Goal: Navigation & Orientation: Find specific page/section

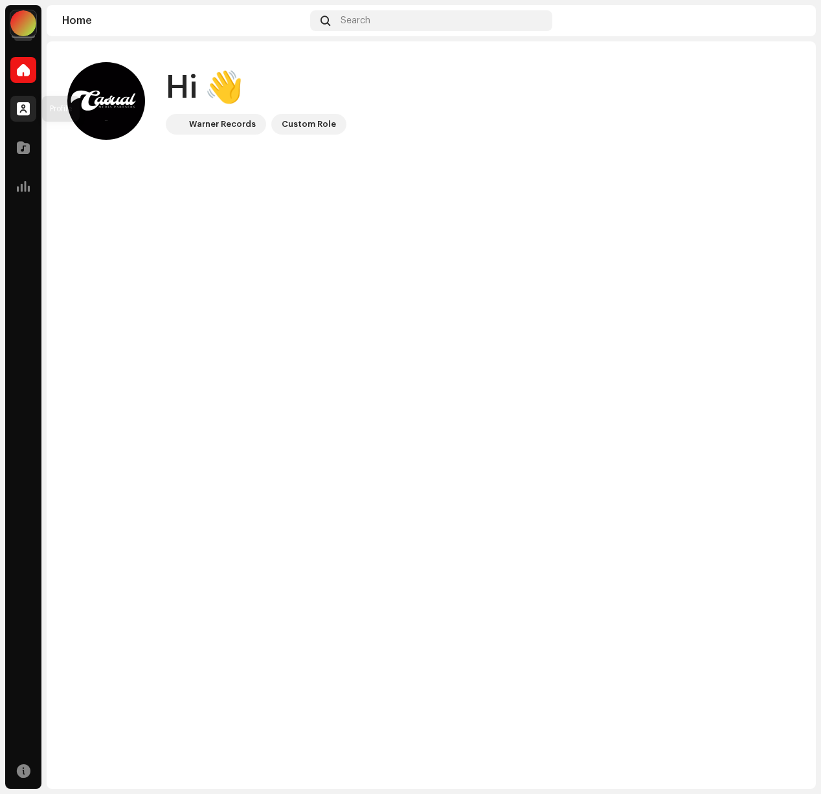
click at [22, 113] on span at bounding box center [23, 109] width 13 height 10
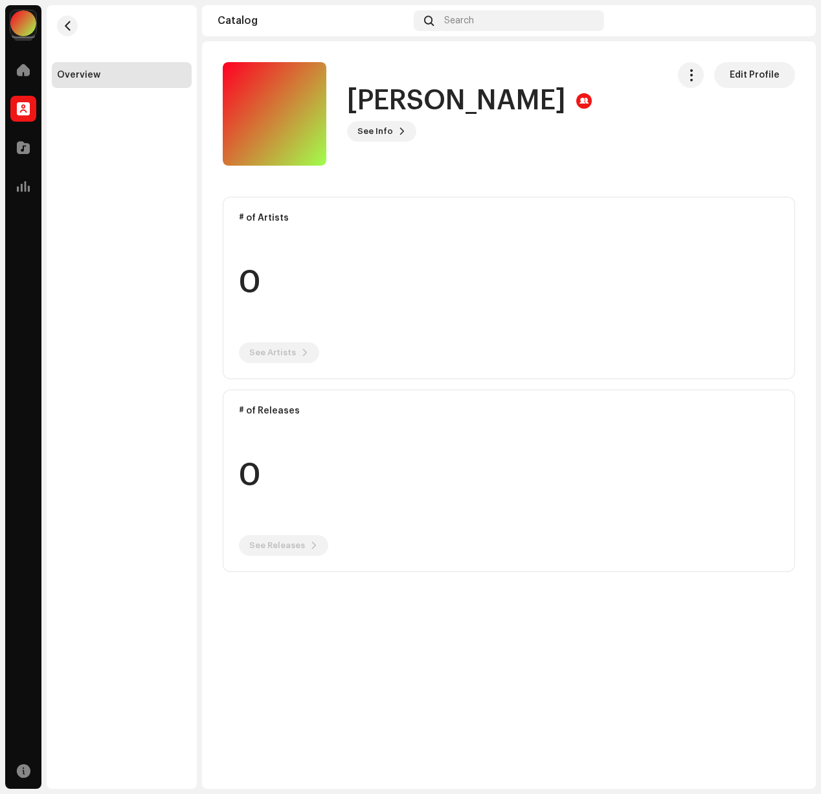
click at [17, 23] on div at bounding box center [23, 23] width 26 height 26
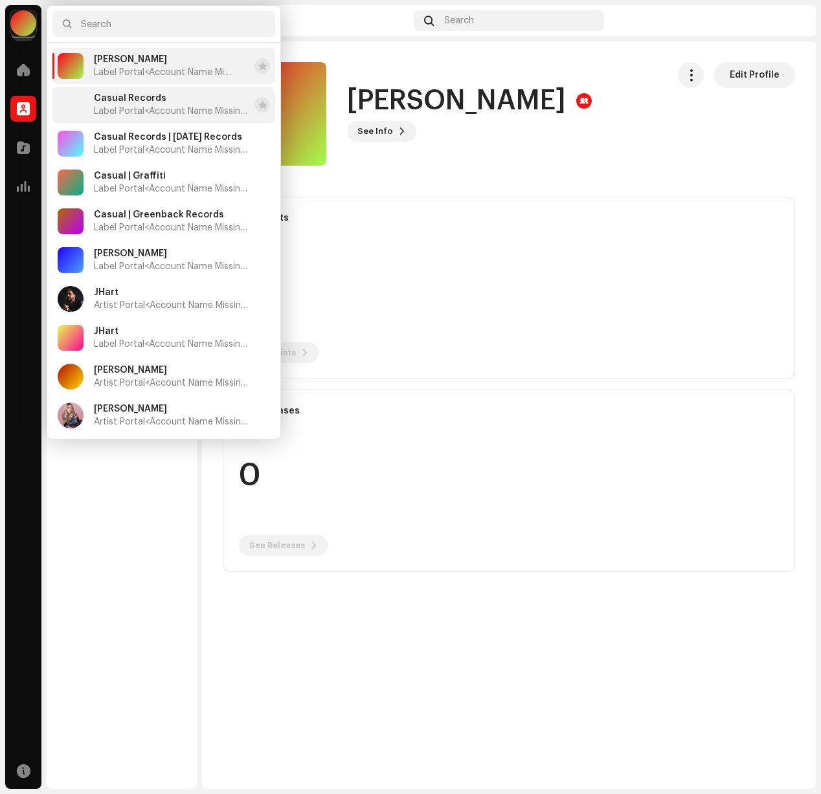
click at [146, 109] on span "<Account Name Missing>" at bounding box center [197, 111] width 106 height 9
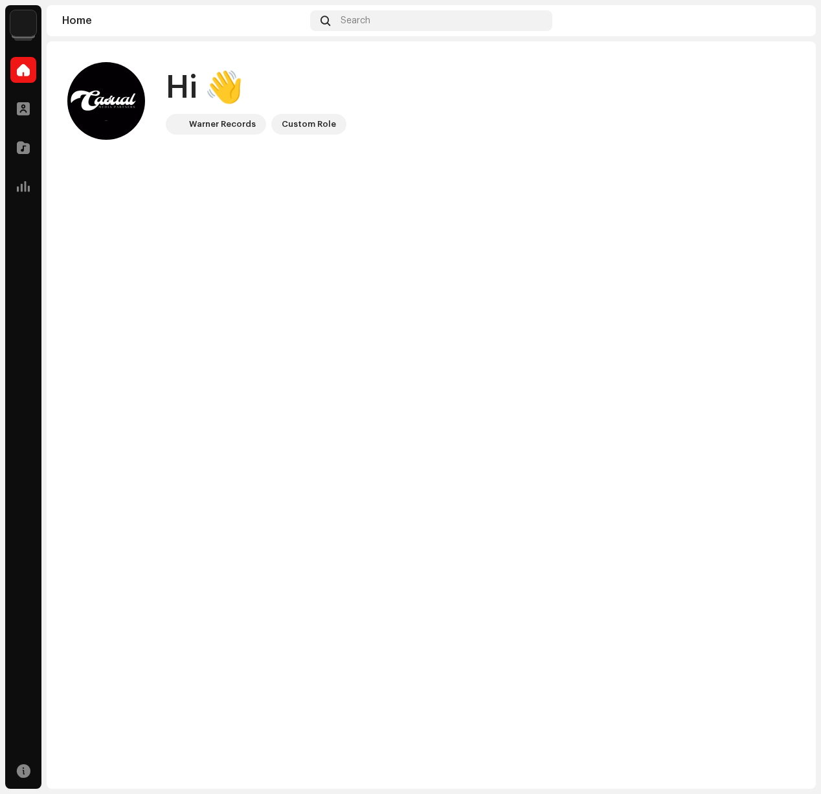
click at [21, 20] on img at bounding box center [23, 23] width 26 height 26
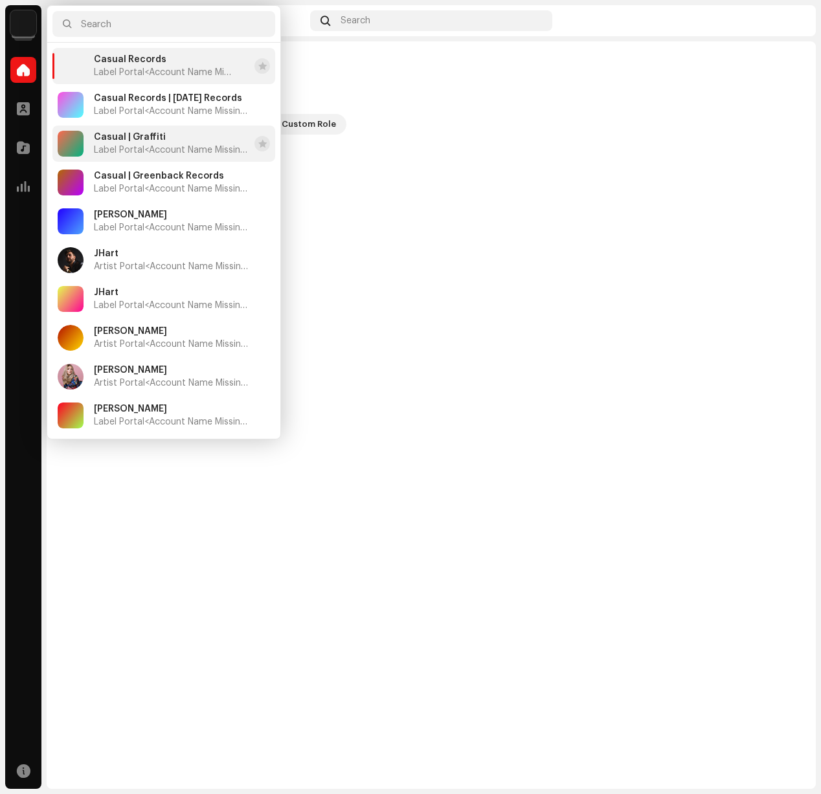
click at [139, 153] on span "Label Portal <Account Name Missing>" at bounding box center [171, 150] width 155 height 10
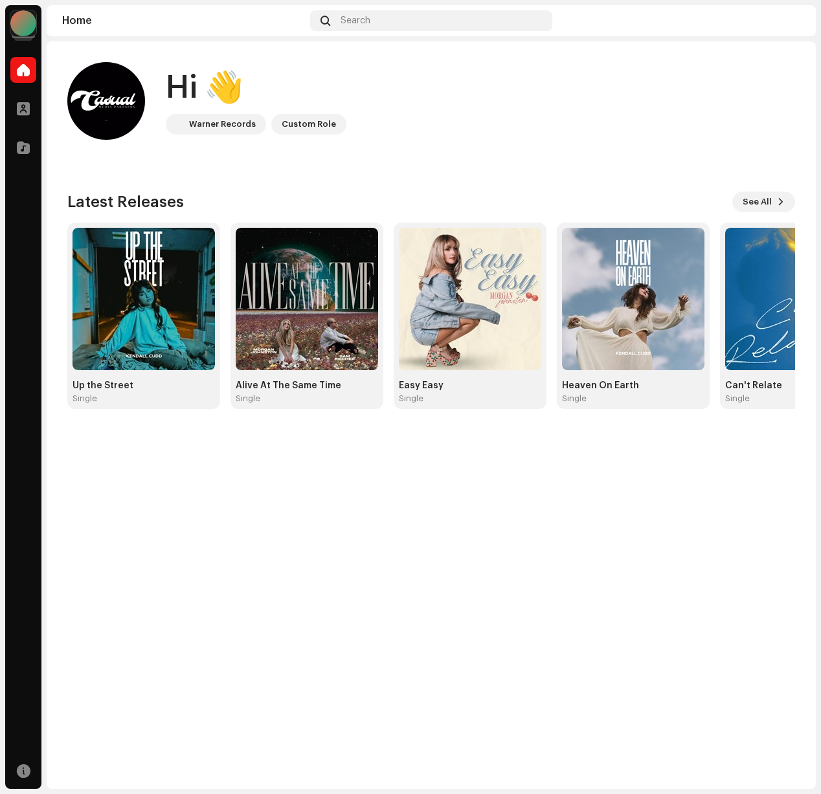
click at [23, 21] on div at bounding box center [23, 23] width 26 height 26
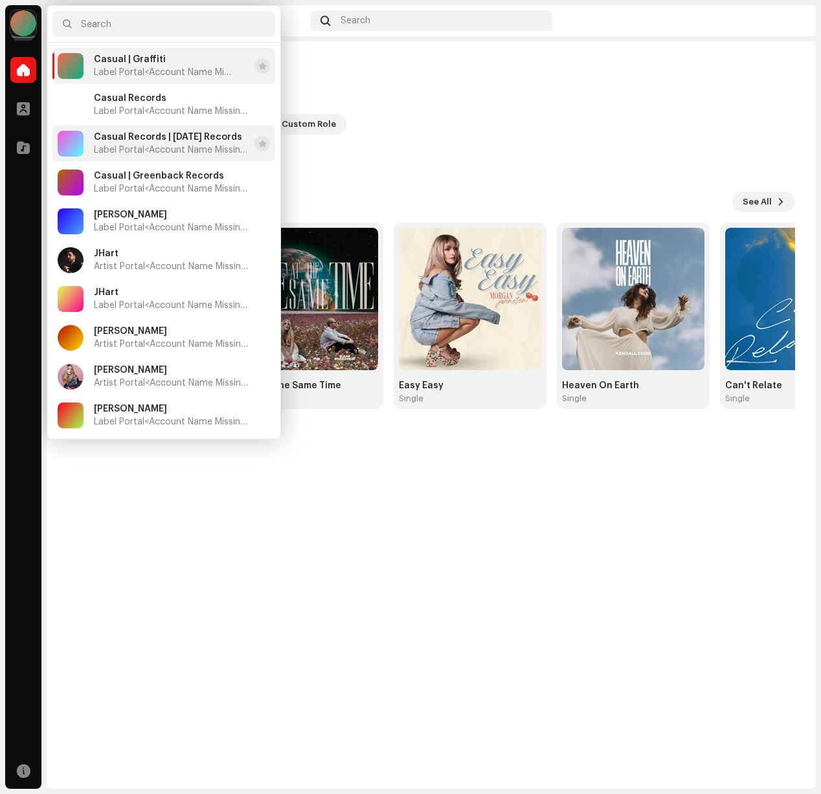
click at [166, 149] on span "<Account Name Missing>" at bounding box center [197, 150] width 106 height 9
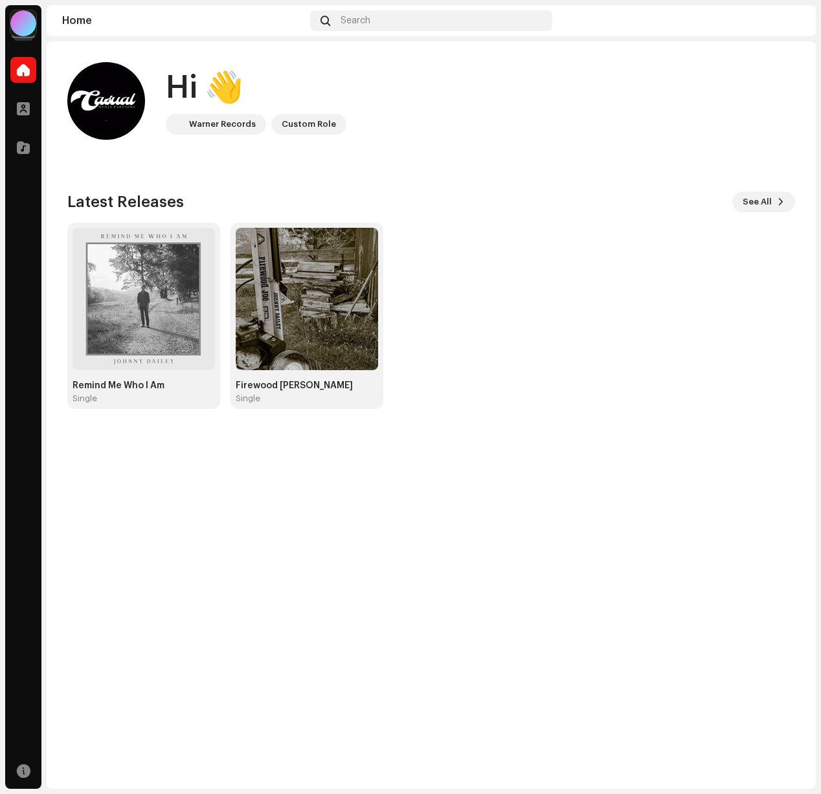
click at [27, 14] on div at bounding box center [23, 23] width 26 height 26
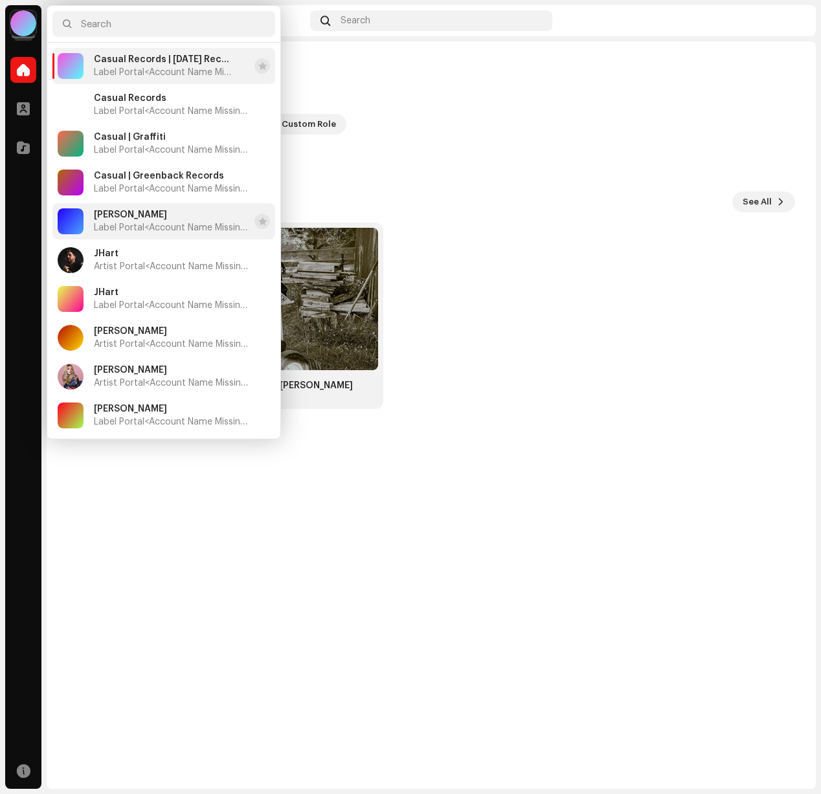
drag, startPoint x: 415, startPoint y: 161, endPoint x: 92, endPoint y: 207, distance: 326.4
click at [415, 161] on div "Hi 👋 Warner Records Custom Role Latest Releases See All Remind Me Who I Am [DEM…" at bounding box center [431, 235] width 728 height 388
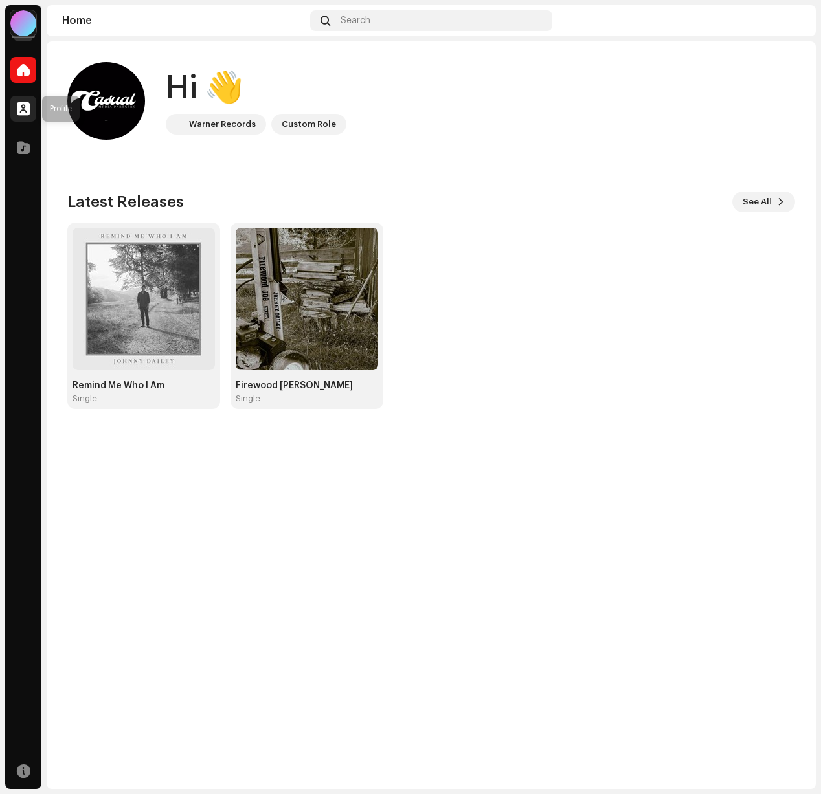
click at [23, 116] on div at bounding box center [23, 109] width 26 height 26
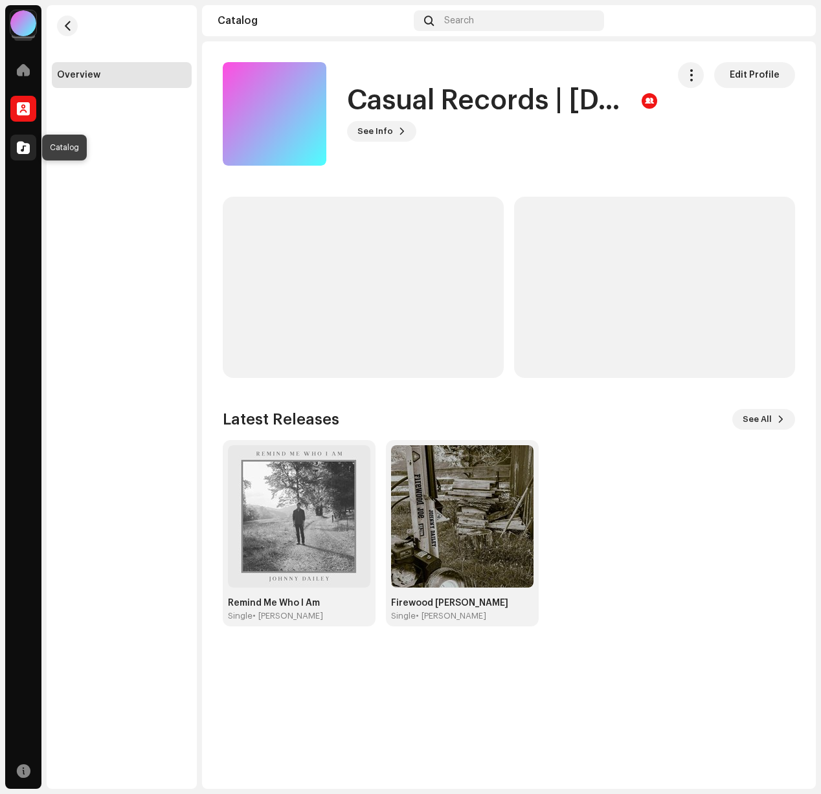
click at [31, 153] on div at bounding box center [23, 148] width 26 height 26
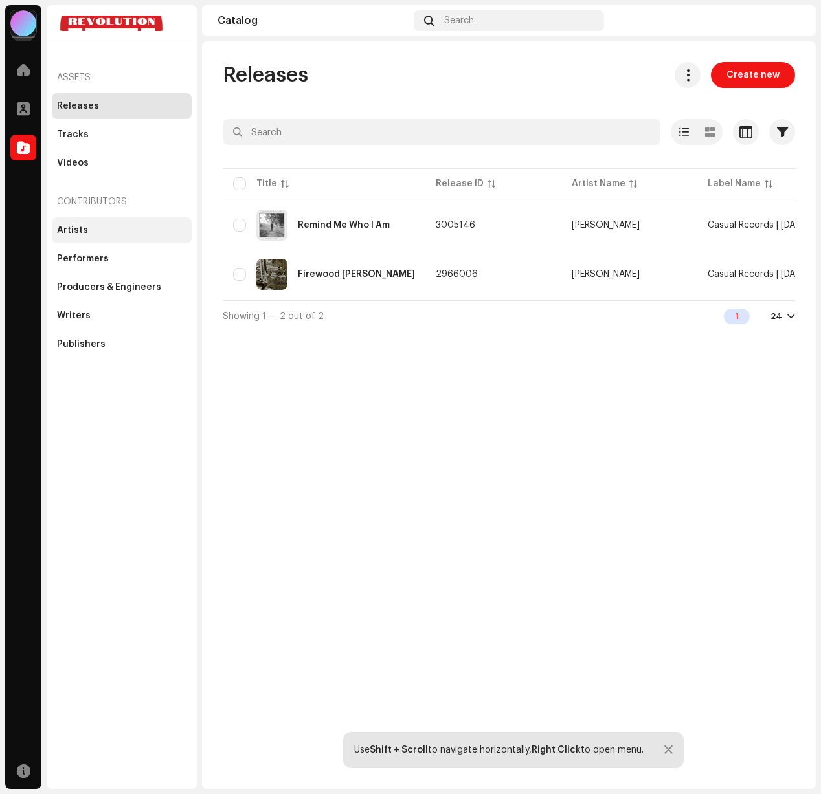
click at [115, 234] on div "Artists" at bounding box center [121, 230] width 129 height 10
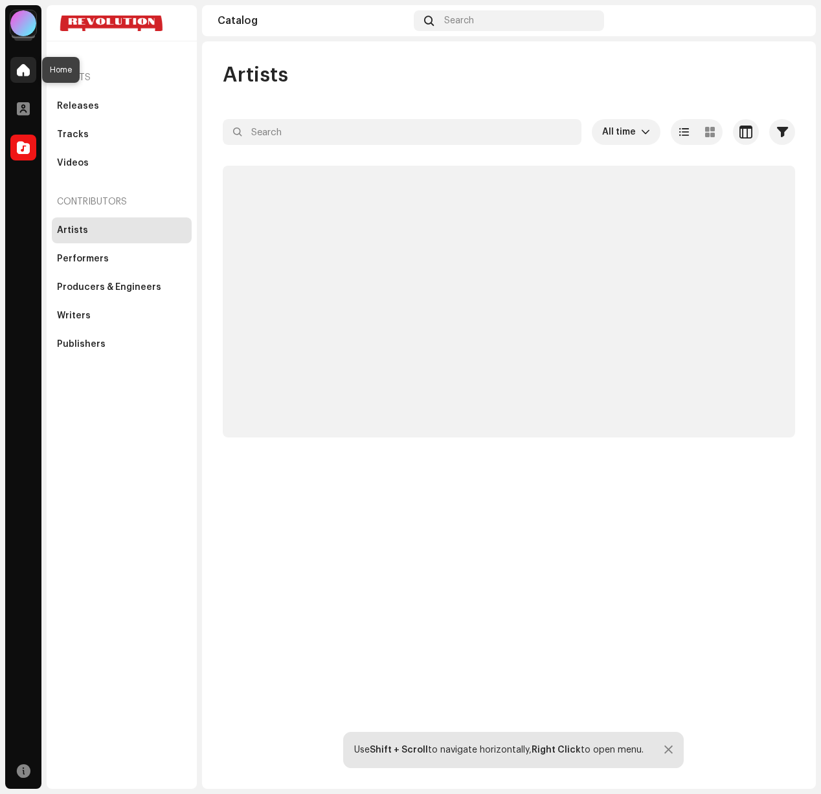
click at [23, 67] on span at bounding box center [23, 70] width 13 height 10
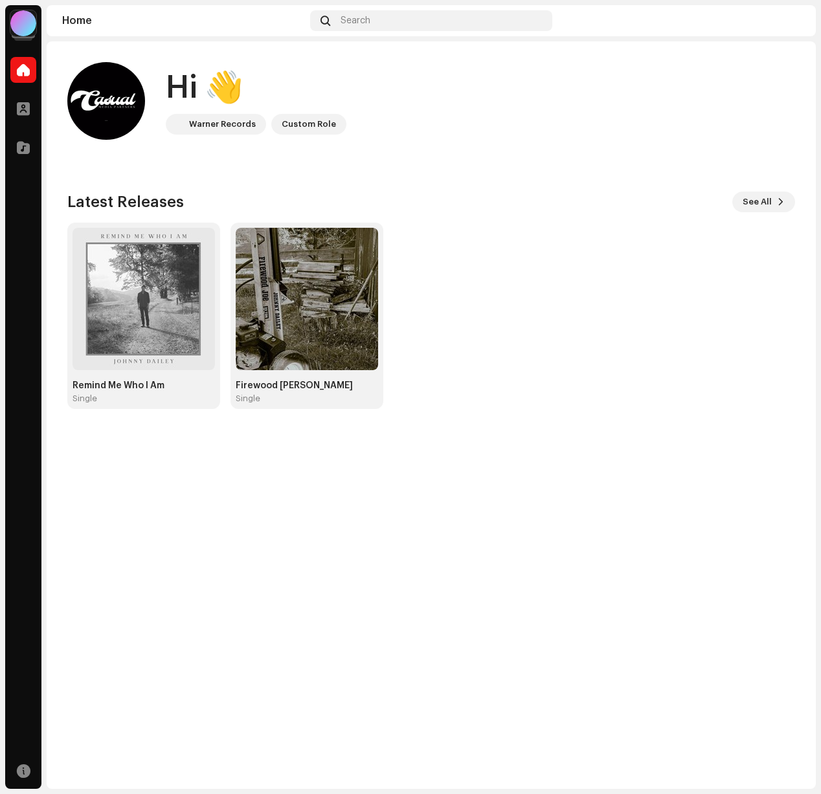
click at [25, 33] on div at bounding box center [23, 23] width 26 height 26
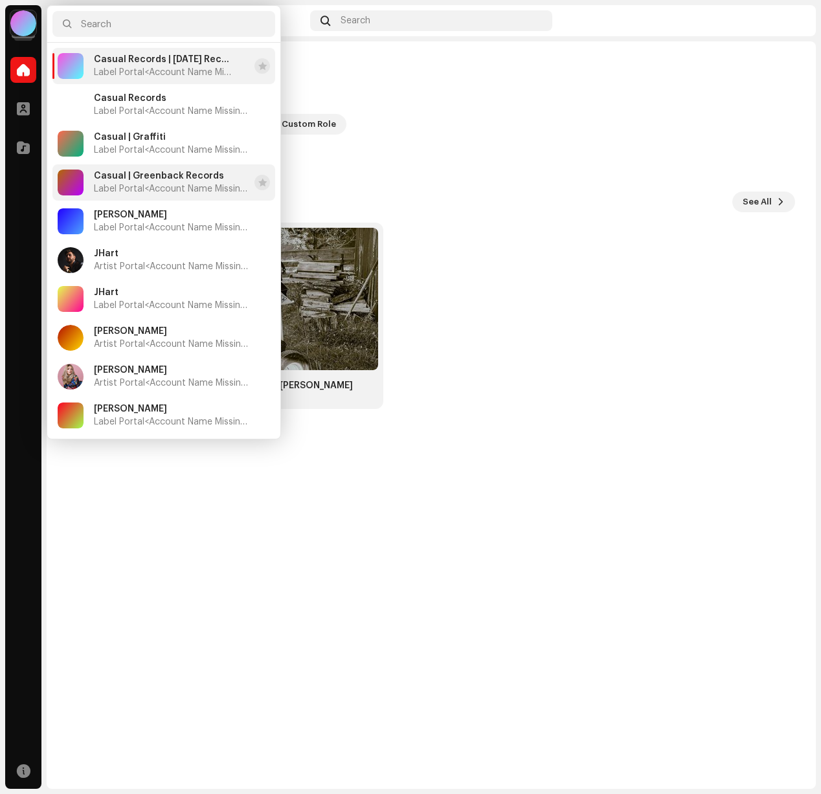
click at [161, 194] on div "Casual | Greenback Records Label Portal <Account Name Missing>" at bounding box center [154, 183] width 192 height 26
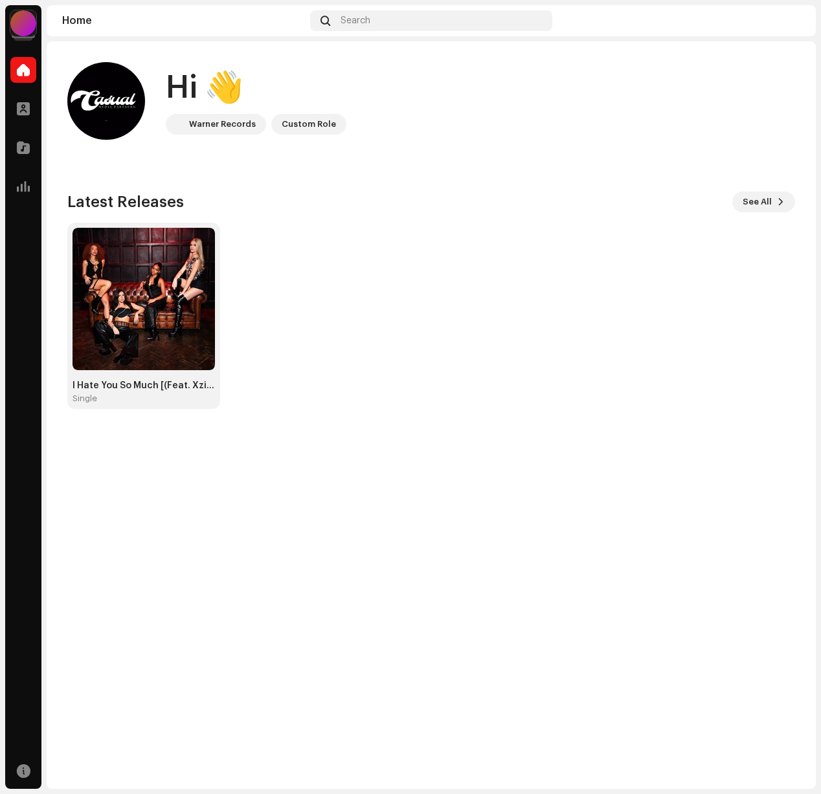
click at [34, 23] on div at bounding box center [23, 23] width 26 height 26
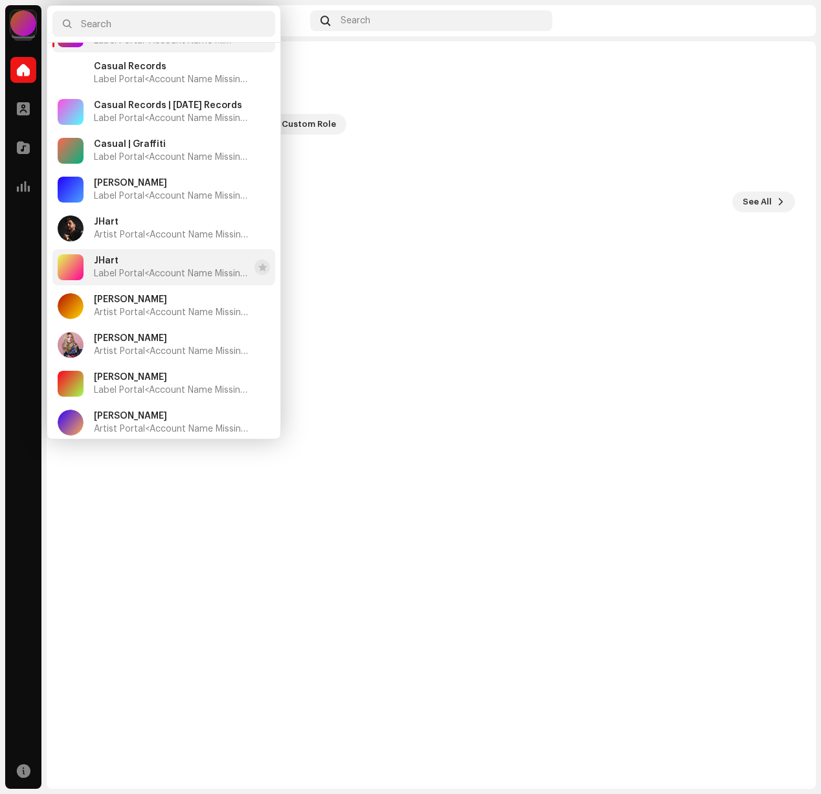
scroll to position [39, 0]
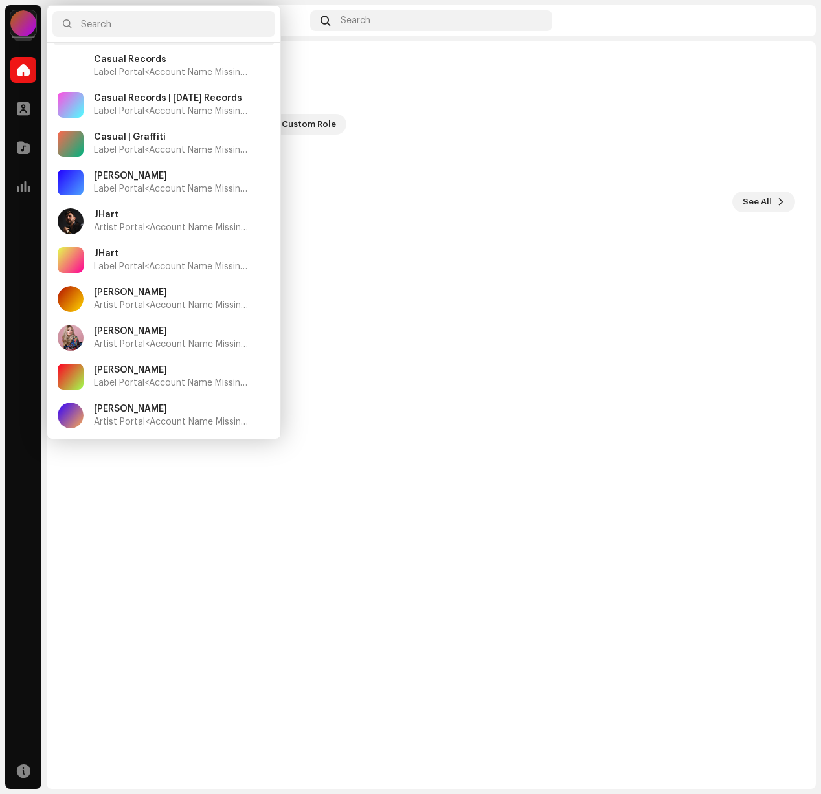
click at [451, 306] on div "I Hate You So Much [(Feat. Xzibit)] Single" at bounding box center [426, 316] width 728 height 186
